Goal: Communication & Community: Answer question/provide support

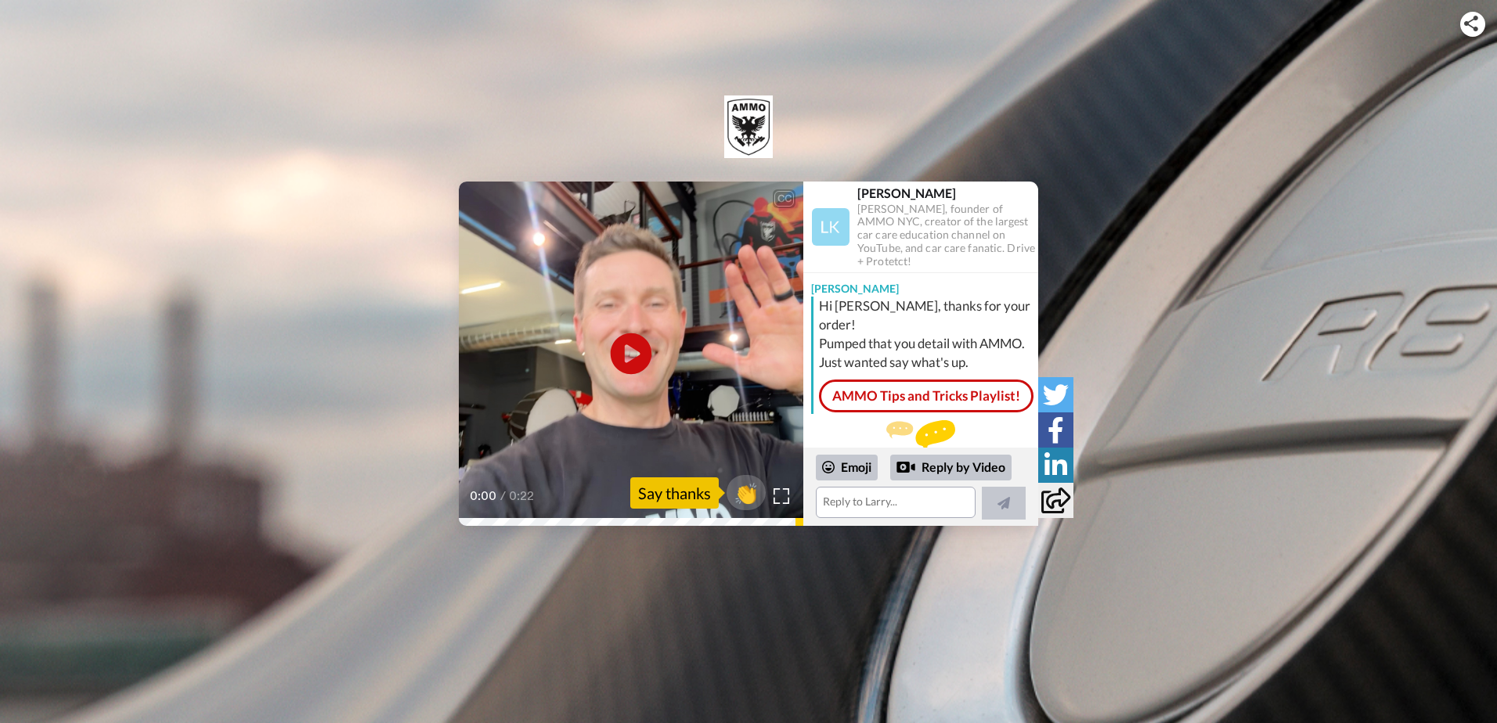
click at [631, 361] on icon at bounding box center [631, 354] width 41 height 41
drag, startPoint x: 958, startPoint y: 501, endPoint x: 928, endPoint y: 497, distance: 30.8
click at [958, 501] on textarea at bounding box center [896, 502] width 160 height 31
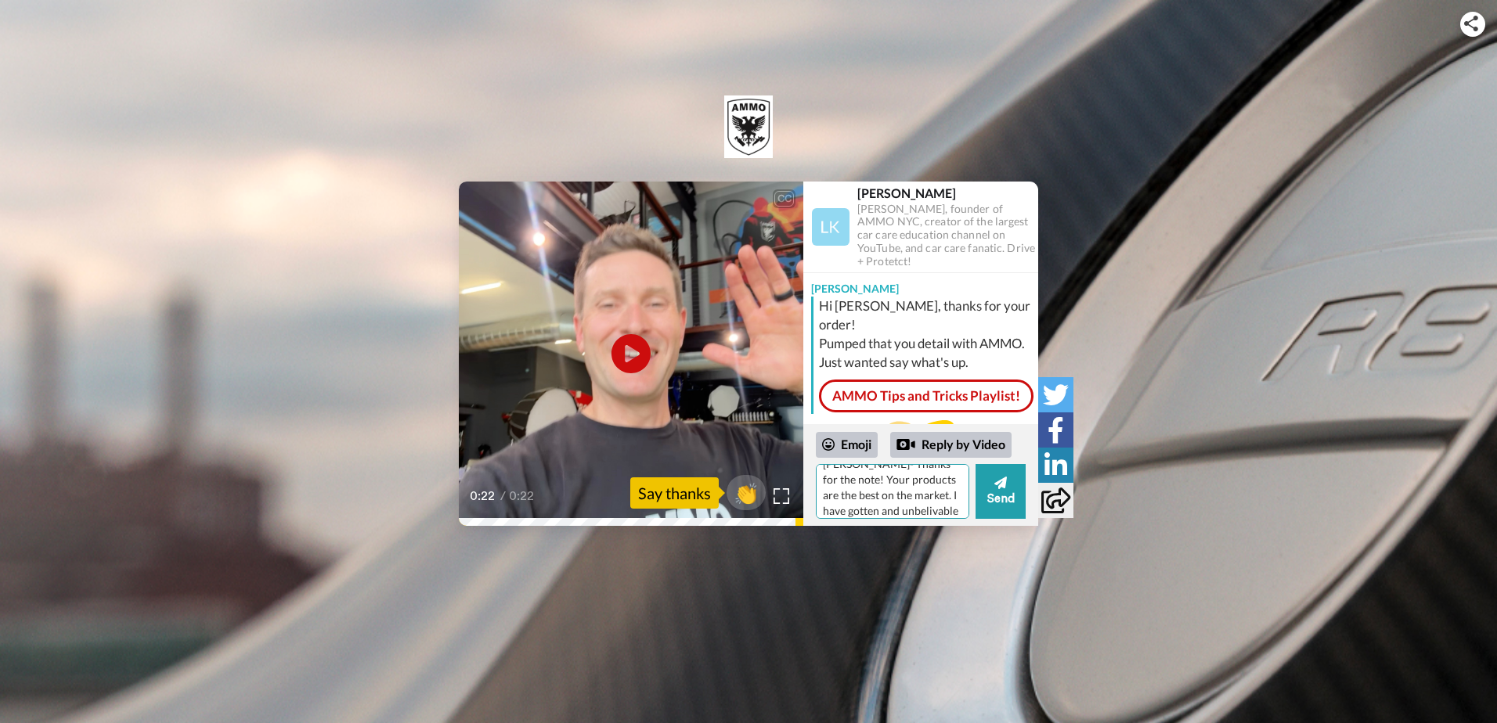
scroll to position [31, 0]
click at [917, 510] on textarea "[PERSON_NAME]- Thanks for the note! Your products are the best on the market. I…" at bounding box center [892, 491] width 153 height 55
click at [930, 504] on textarea "[PERSON_NAME]- Thanks for the note! Your products are the best on the market. I…" at bounding box center [892, 491] width 153 height 55
drag, startPoint x: 930, startPoint y: 504, endPoint x: 874, endPoint y: 504, distance: 56.4
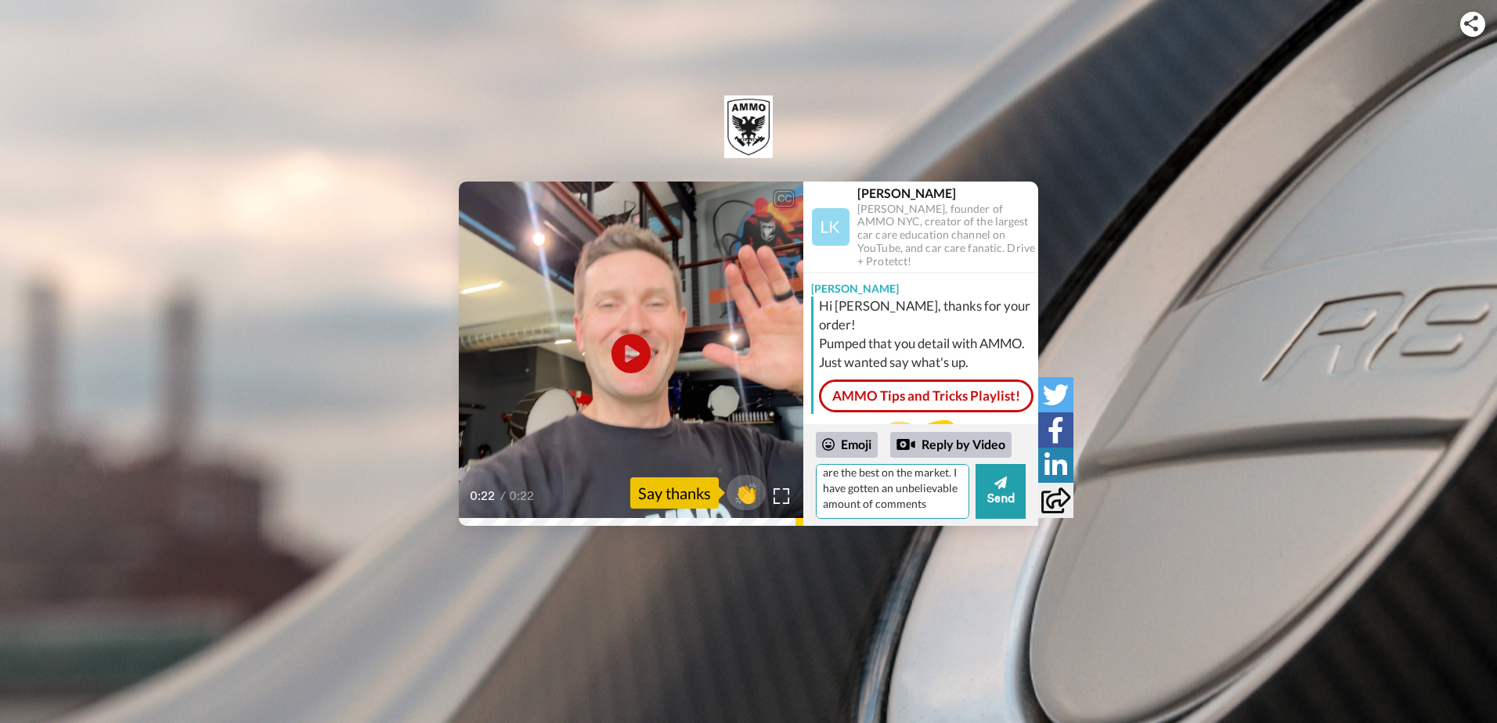
click at [874, 504] on textarea "[PERSON_NAME]- Thanks for the note! Your products are the best on the market. I…" at bounding box center [892, 491] width 153 height 55
click at [864, 509] on textarea "[PERSON_NAME]- Thanks for the note! Your products are the best on the market. I…" at bounding box center [892, 491] width 153 height 55
click at [882, 510] on textarea "[PERSON_NAME]- Thanks for the note! Your products are the best on the market. I…" at bounding box center [892, 491] width 153 height 55
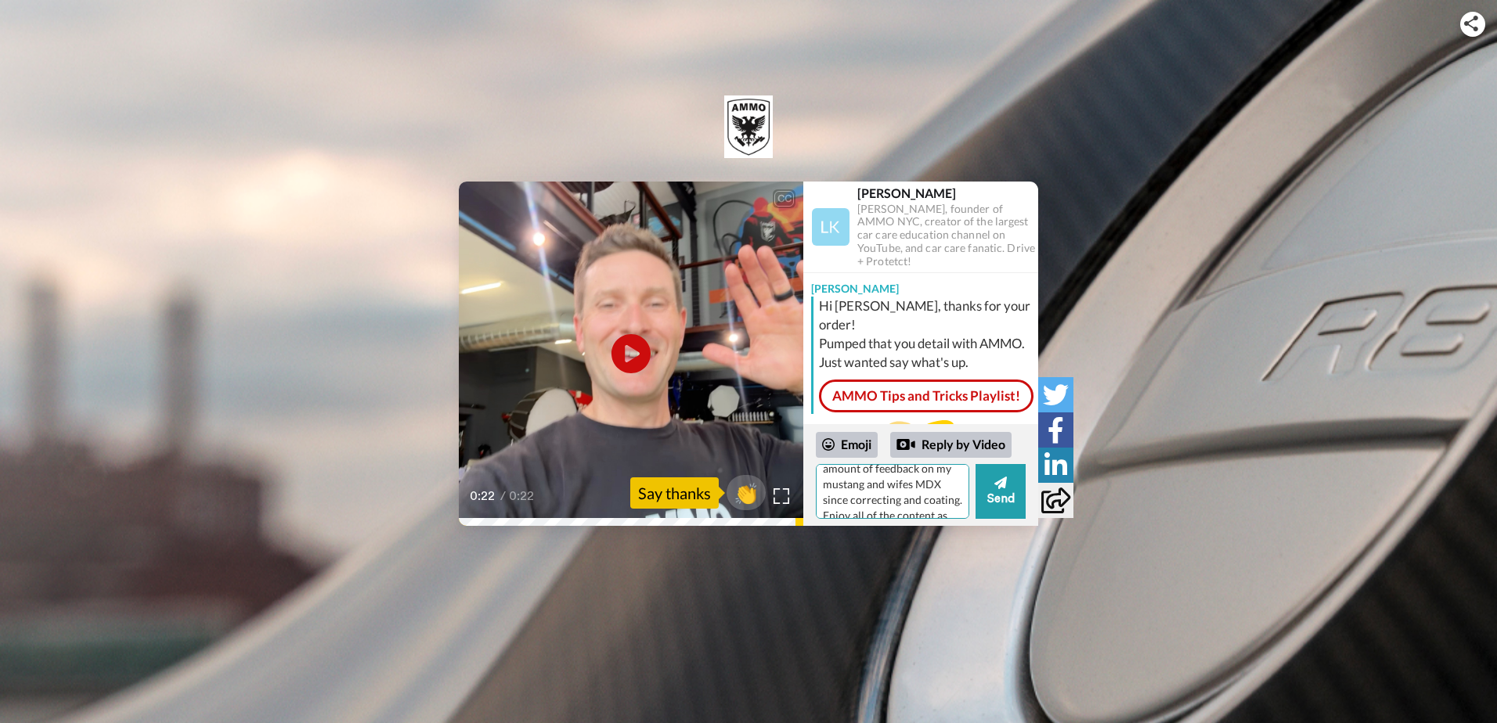
scroll to position [100, 0]
click at [864, 492] on textarea "[PERSON_NAME]- Thanks for the note! Your products are the best on the market. I…" at bounding box center [892, 491] width 153 height 55
click at [865, 486] on textarea "[PERSON_NAME]- Thanks for the note! Your products are the best on the market. I…" at bounding box center [892, 491] width 153 height 55
click at [830, 476] on textarea "[PERSON_NAME]- Thanks for the note! Your products are the best on the market. I…" at bounding box center [892, 491] width 153 height 55
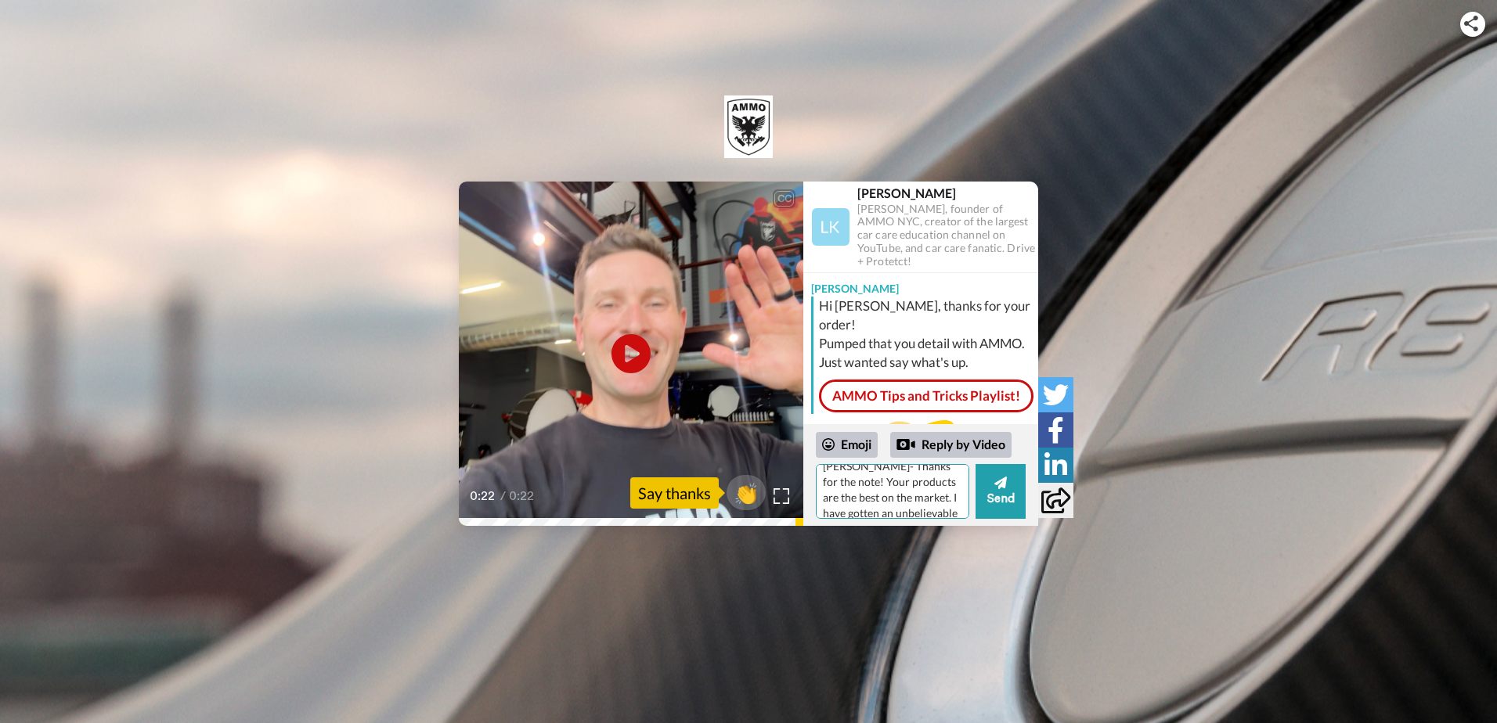
scroll to position [0, 0]
drag, startPoint x: 912, startPoint y: 480, endPoint x: 894, endPoint y: 505, distance: 30.9
click at [894, 505] on textarea "[PERSON_NAME]- Thanks for the note! Your products are the best on the market. I…" at bounding box center [892, 491] width 153 height 55
drag, startPoint x: 913, startPoint y: 505, endPoint x: 889, endPoint y: 482, distance: 33.8
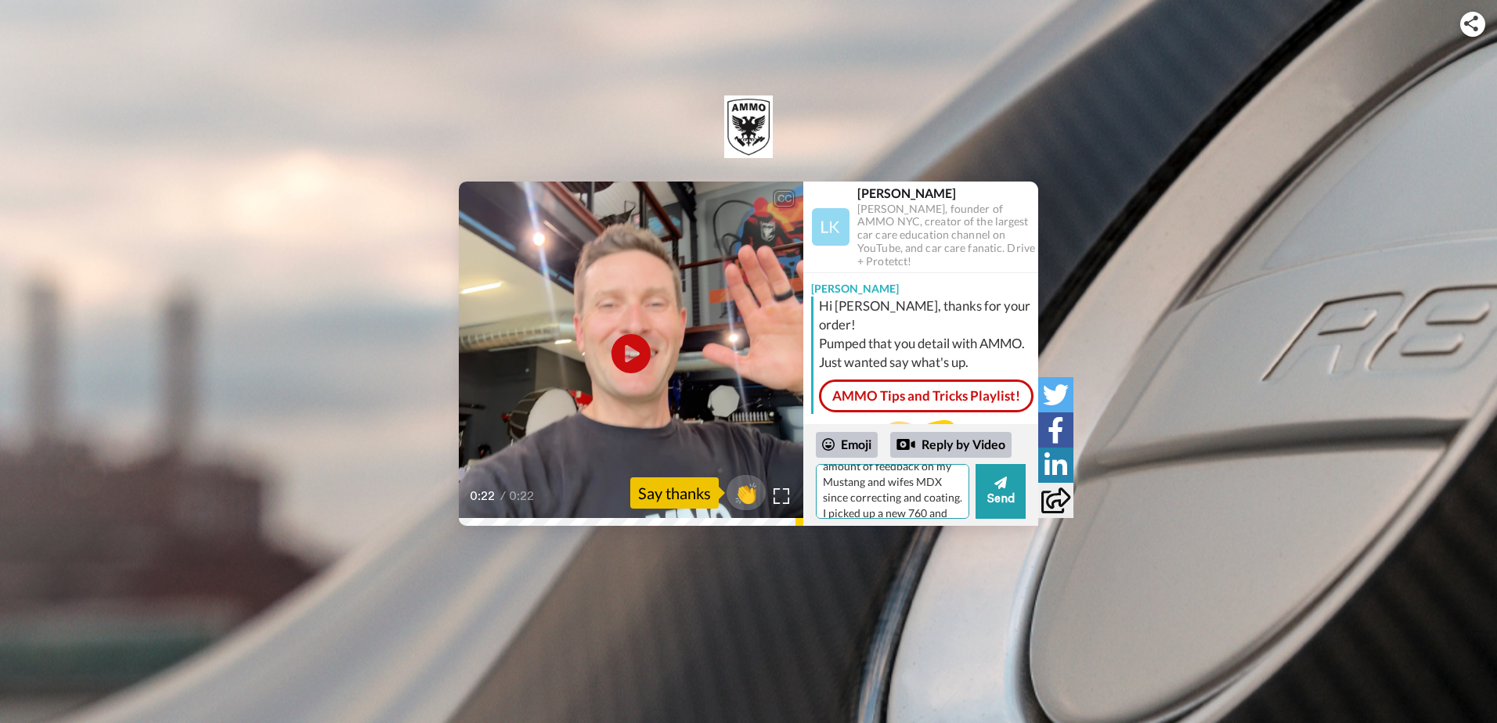
click at [889, 482] on textarea "[PERSON_NAME]- Thanks for the note! Your products are the best on the market. I…" at bounding box center [892, 491] width 153 height 55
click at [886, 482] on textarea "[PERSON_NAME]- Thanks for the note! Your products are the best on the market. I…" at bounding box center [892, 491] width 153 height 55
drag, startPoint x: 910, startPoint y: 489, endPoint x: 870, endPoint y: 490, distance: 39.9
click at [870, 490] on textarea "[PERSON_NAME]- Thanks for the note! Your products are the best on the market. I…" at bounding box center [892, 491] width 153 height 55
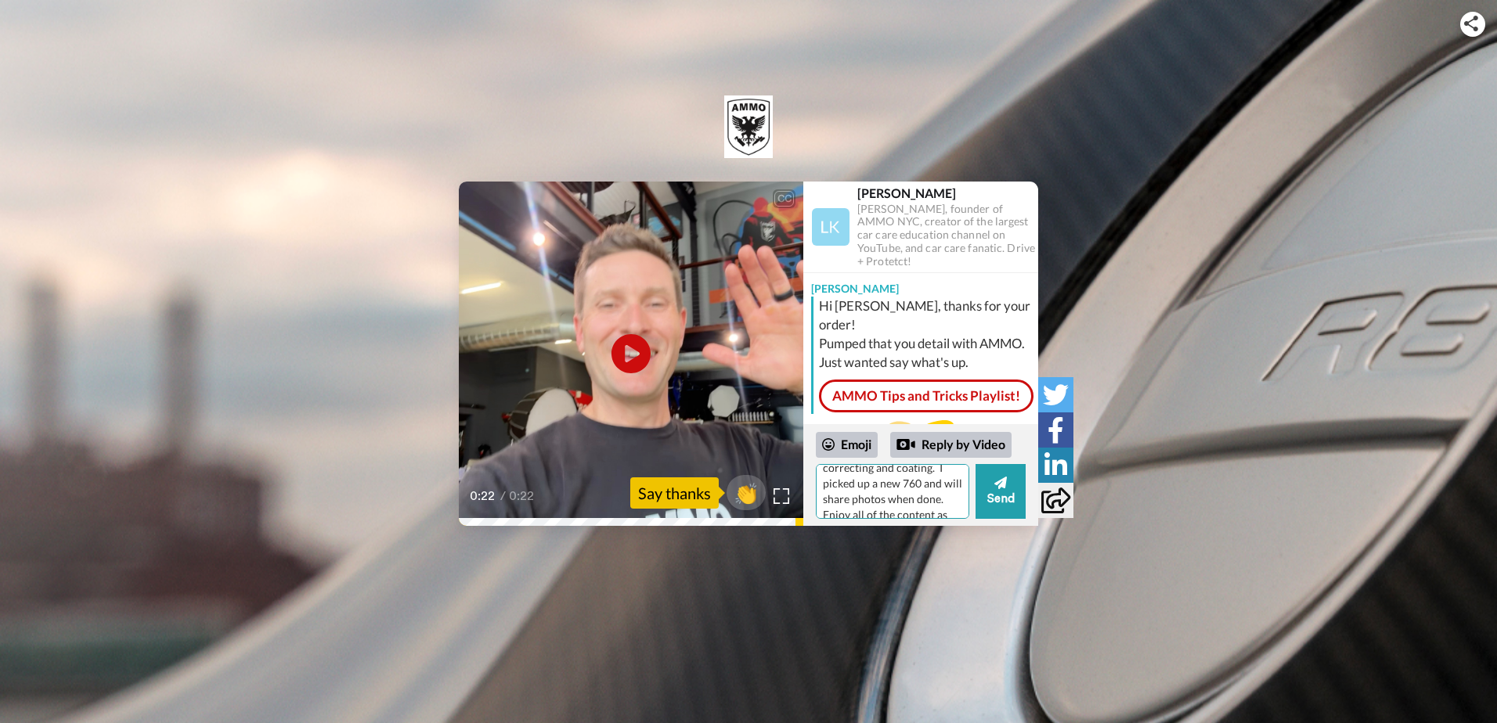
scroll to position [116, 0]
click at [917, 473] on textarea "[PERSON_NAME]- Thanks for the note! Your products are the best on the market. I…" at bounding box center [892, 491] width 153 height 55
click at [910, 511] on textarea "[PERSON_NAME]- Thanks for the note! Your products are the best on the market. I…" at bounding box center [892, 491] width 153 height 55
click at [921, 492] on textarea "[PERSON_NAME]- Thanks for the note! Your products are the best on the market. I…" at bounding box center [892, 491] width 153 height 55
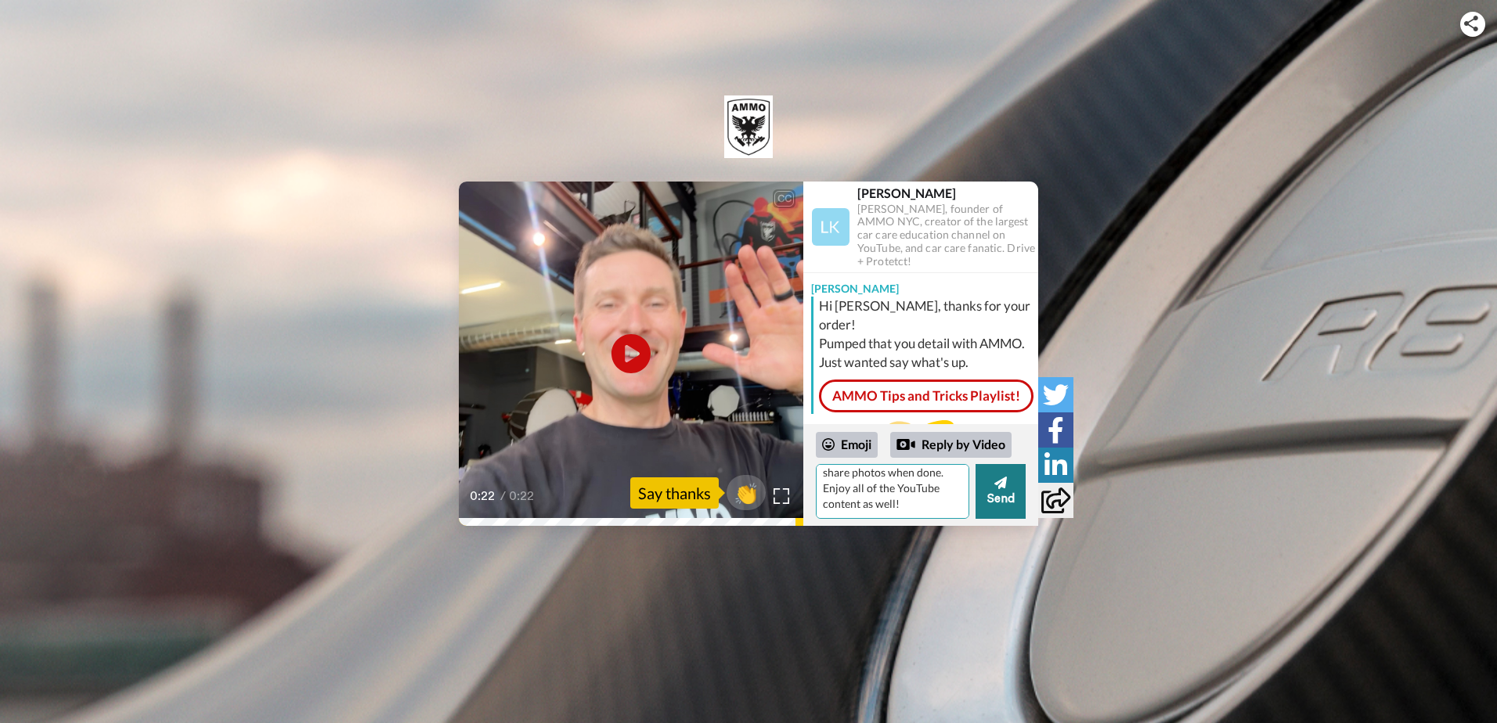
type textarea "[PERSON_NAME]- Thanks for the note! Your products are the best on the market. I…"
click at [1010, 496] on button "Send" at bounding box center [1001, 491] width 50 height 55
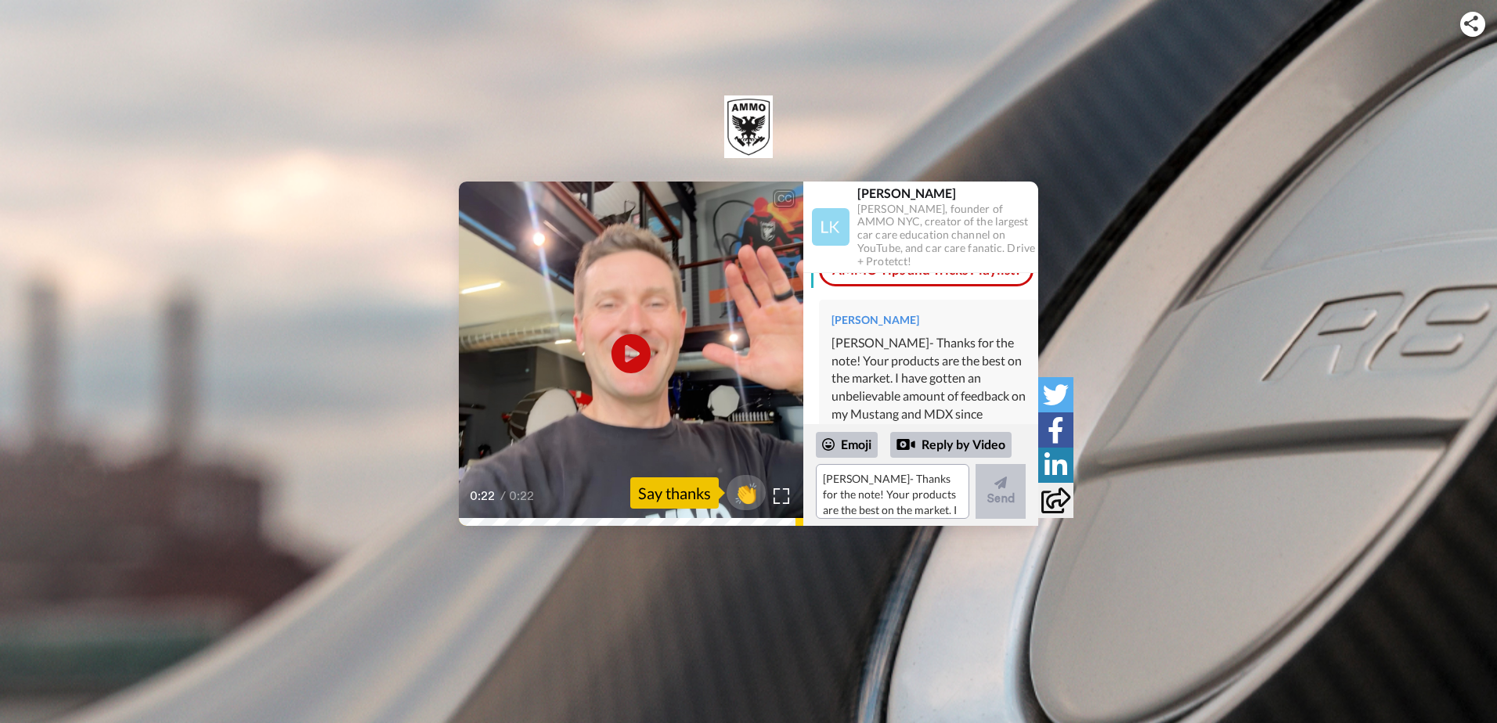
scroll to position [48, 0]
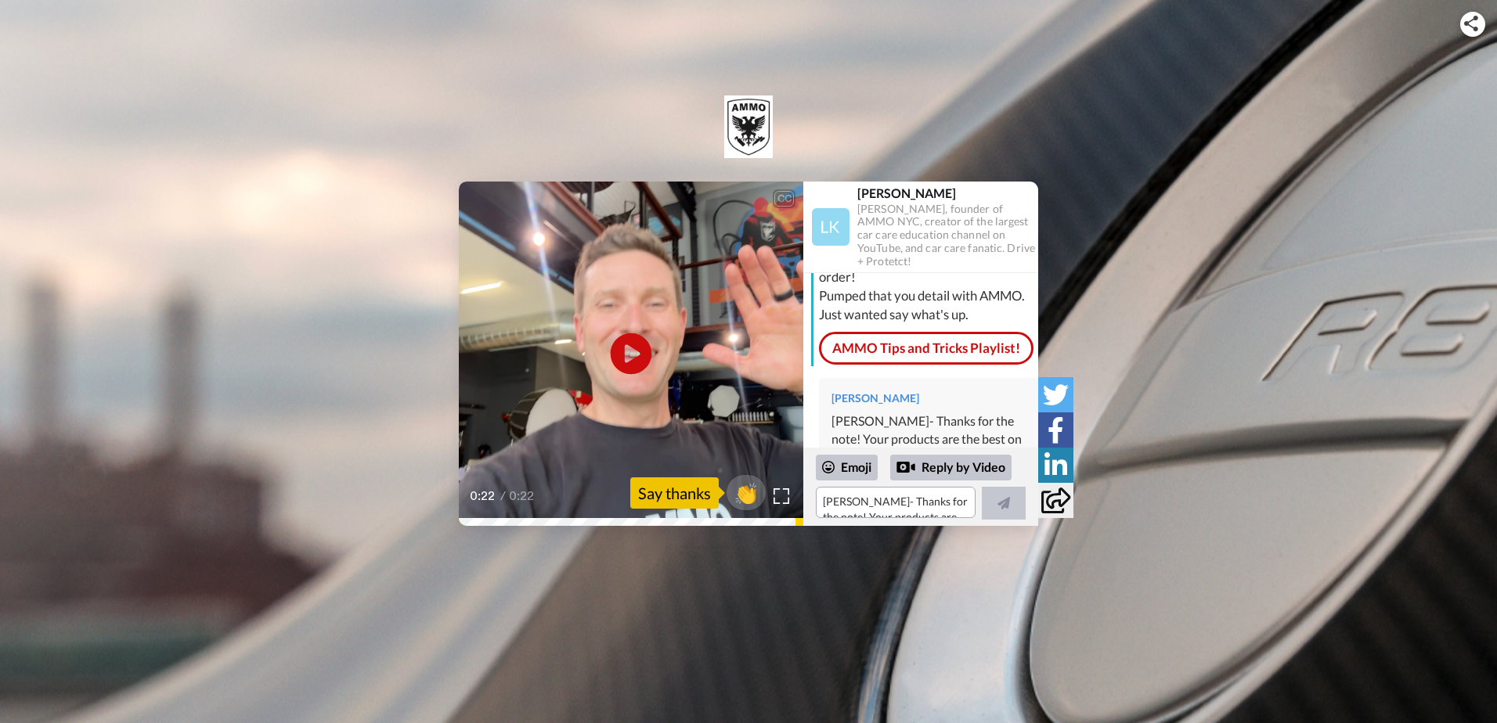
click at [626, 347] on icon "Play/Pause" at bounding box center [631, 354] width 41 height 74
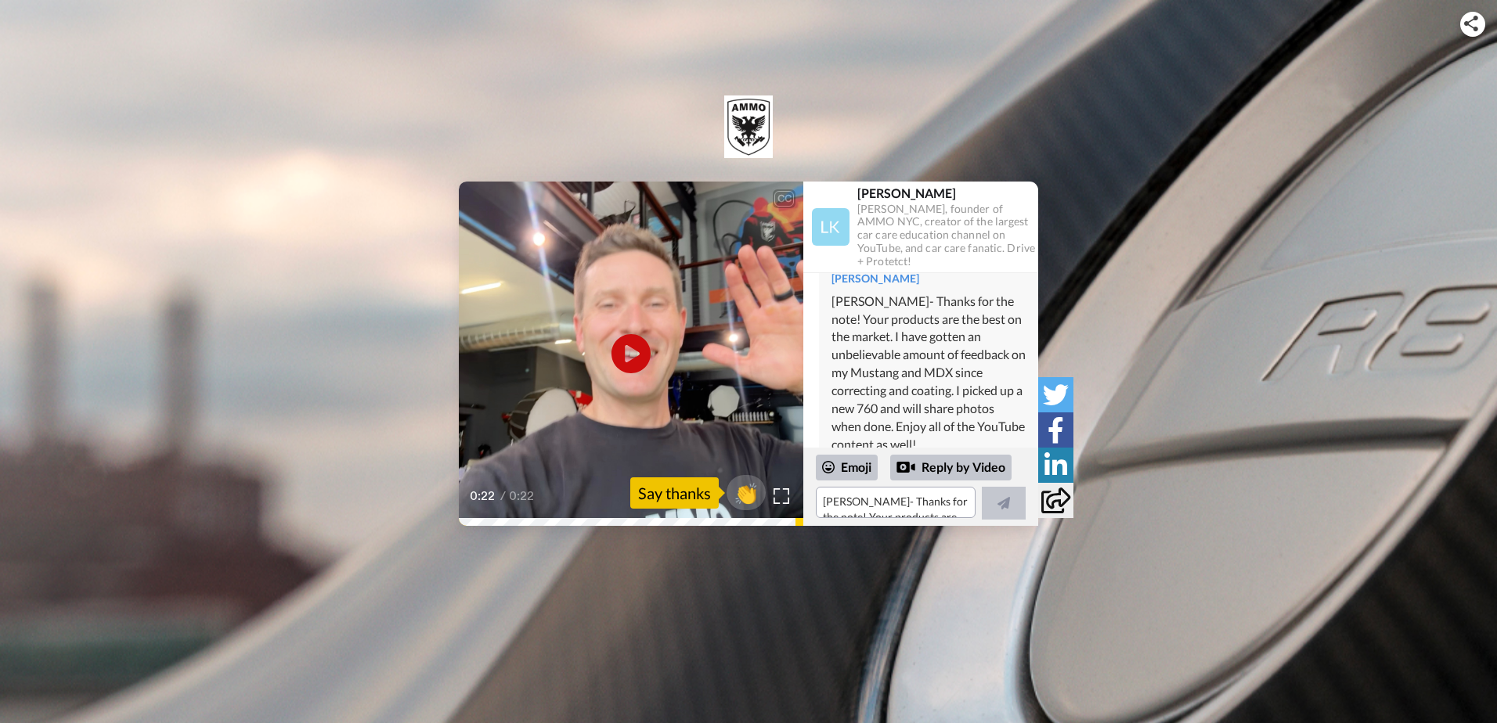
scroll to position [180, 0]
